Goal: Task Accomplishment & Management: Manage account settings

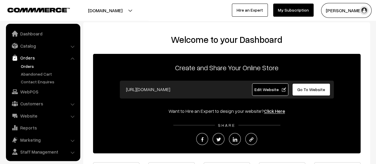
click at [26, 66] on link "Orders" at bounding box center [48, 66] width 59 height 6
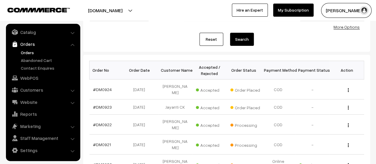
scroll to position [60, 0]
click at [103, 107] on link "#DM0923" at bounding box center [102, 107] width 19 height 5
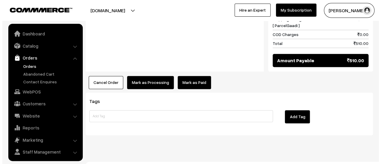
scroll to position [14, 0]
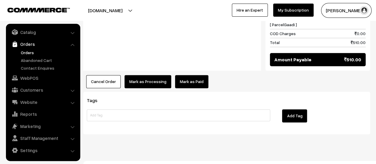
click at [146, 75] on button "Mark as Processing" at bounding box center [148, 81] width 47 height 13
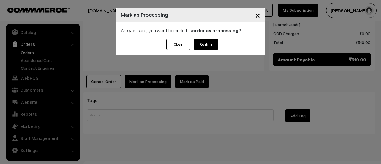
click at [210, 44] on button "Confirm" at bounding box center [206, 44] width 24 height 11
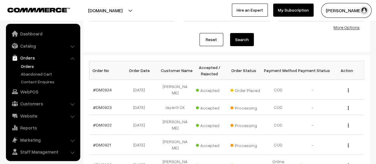
scroll to position [14, 0]
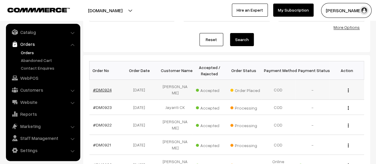
click at [106, 87] on link "#DM0924" at bounding box center [102, 89] width 19 height 5
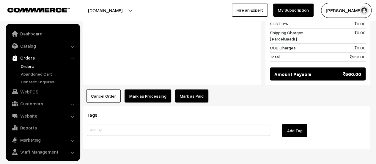
scroll to position [14, 0]
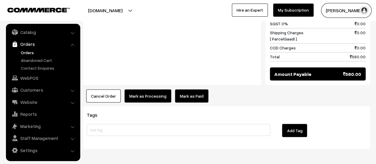
click at [141, 89] on button "Mark as Processing" at bounding box center [148, 95] width 47 height 13
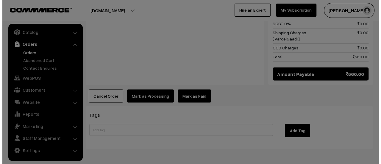
scroll to position [489, 0]
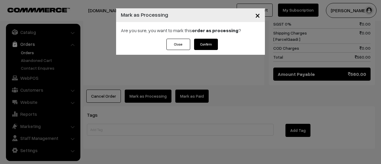
click at [206, 44] on button "Confirm" at bounding box center [206, 44] width 24 height 11
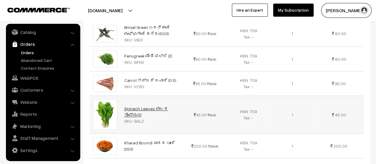
scroll to position [238, 0]
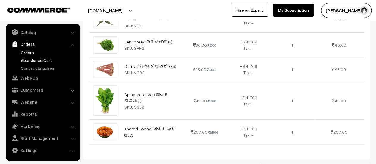
click at [36, 59] on link "Abandoned Cart" at bounding box center [48, 60] width 59 height 6
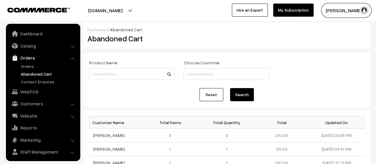
scroll to position [14, 0]
